Goal: Task Accomplishment & Management: Use online tool/utility

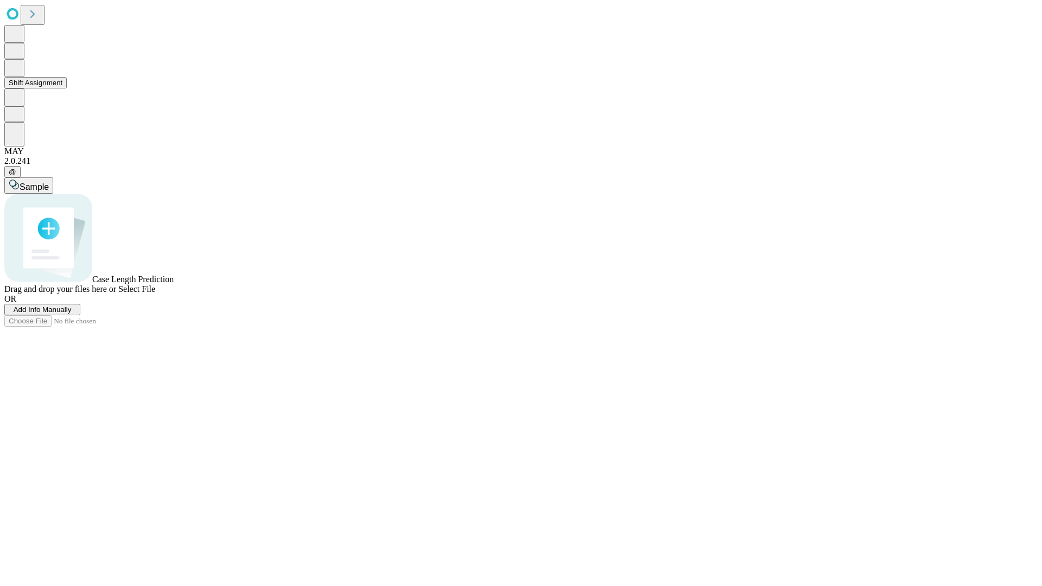
click at [67, 88] on button "Shift Assignment" at bounding box center [35, 82] width 62 height 11
